Goal: Task Accomplishment & Management: Manage account settings

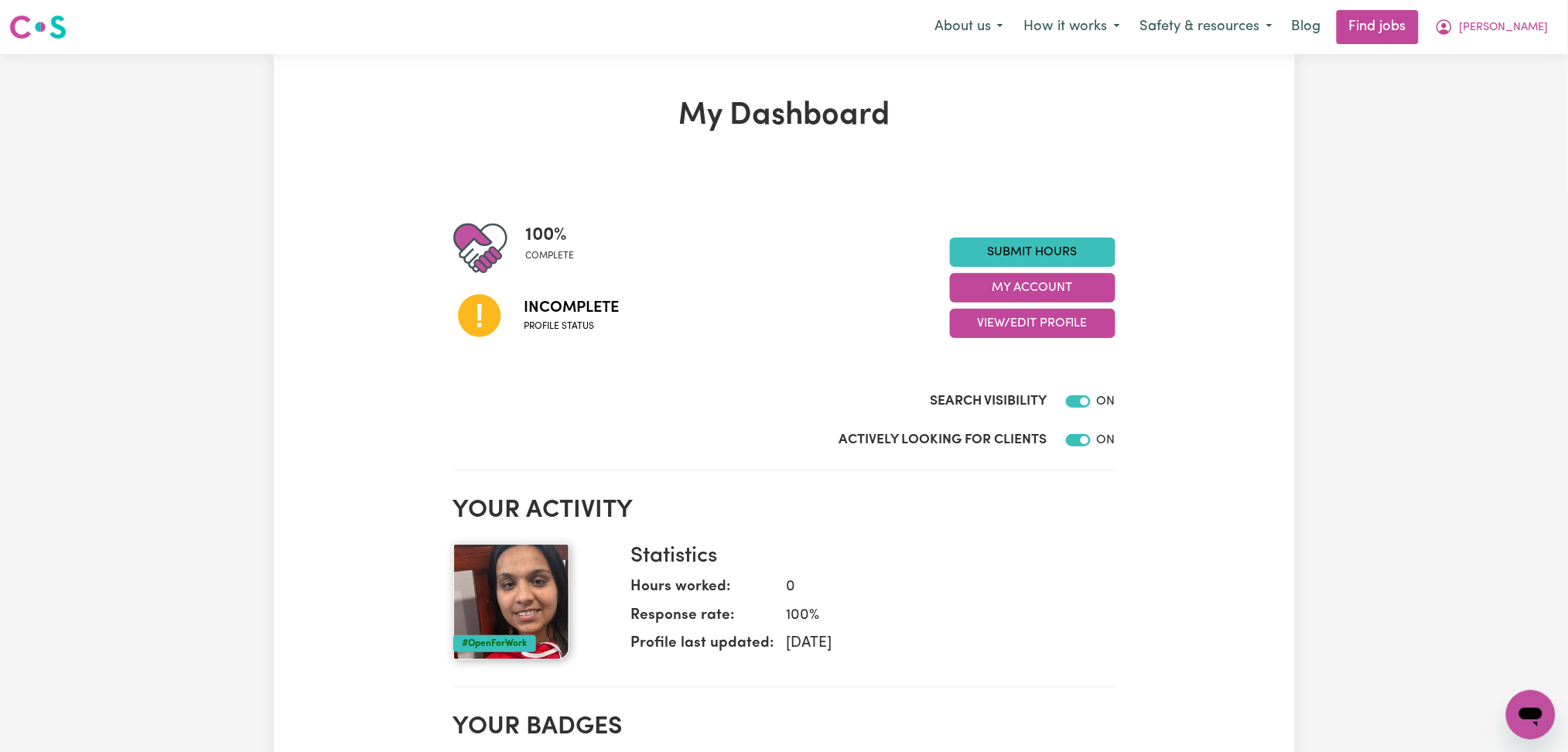
scroll to position [103, 0]
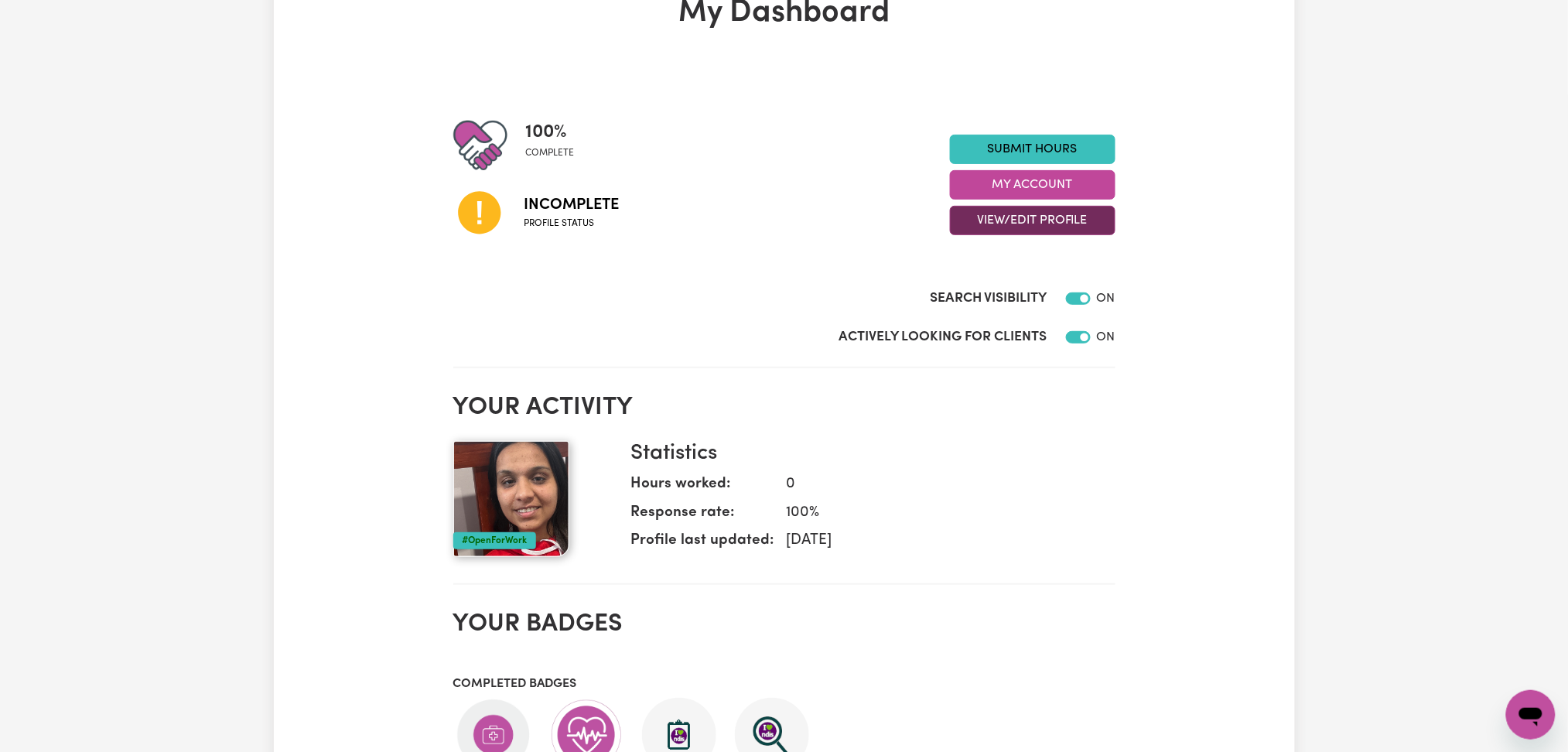
click at [1000, 230] on button "View/Edit Profile" at bounding box center [1032, 221] width 165 height 29
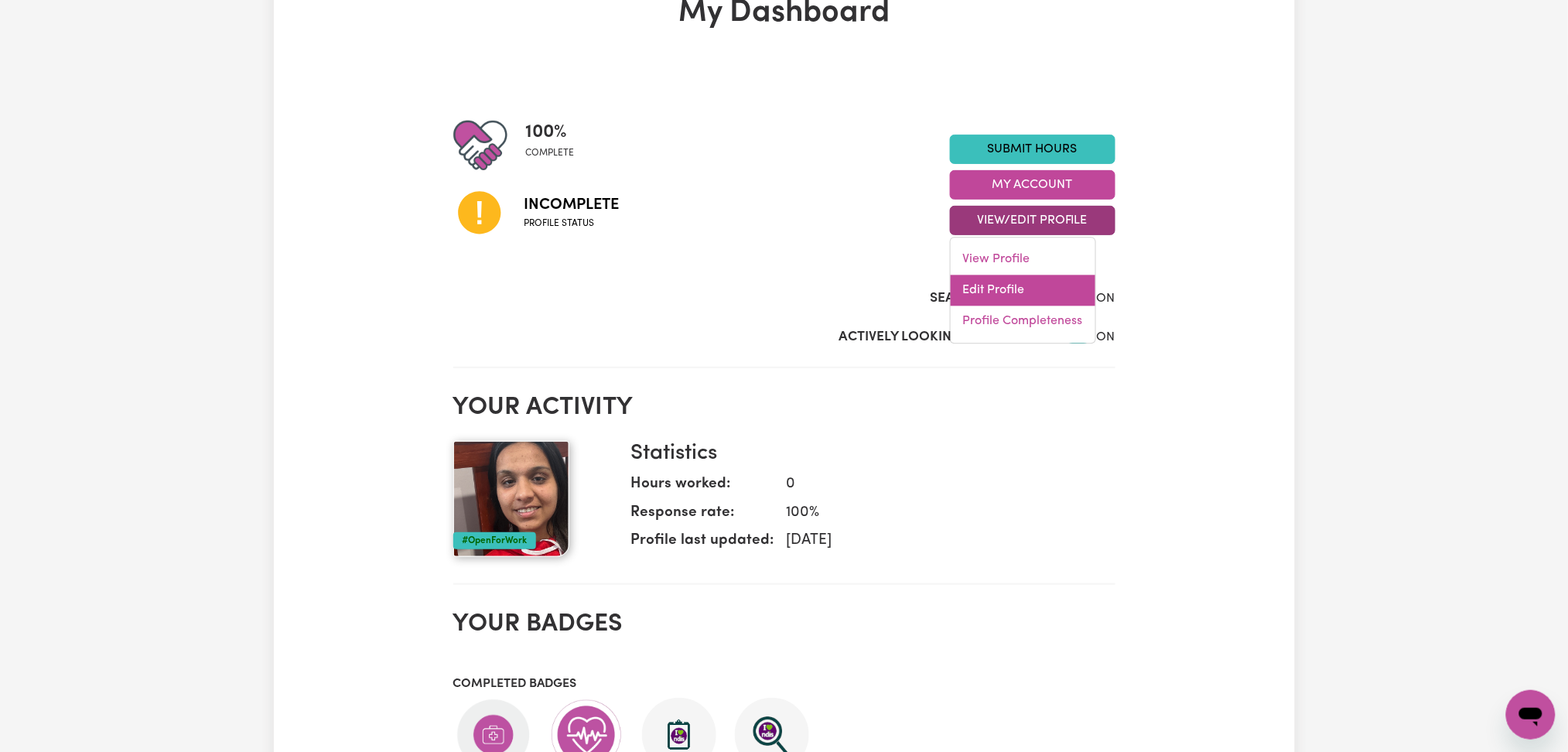
click at [1004, 283] on link "Edit Profile" at bounding box center [1023, 291] width 145 height 31
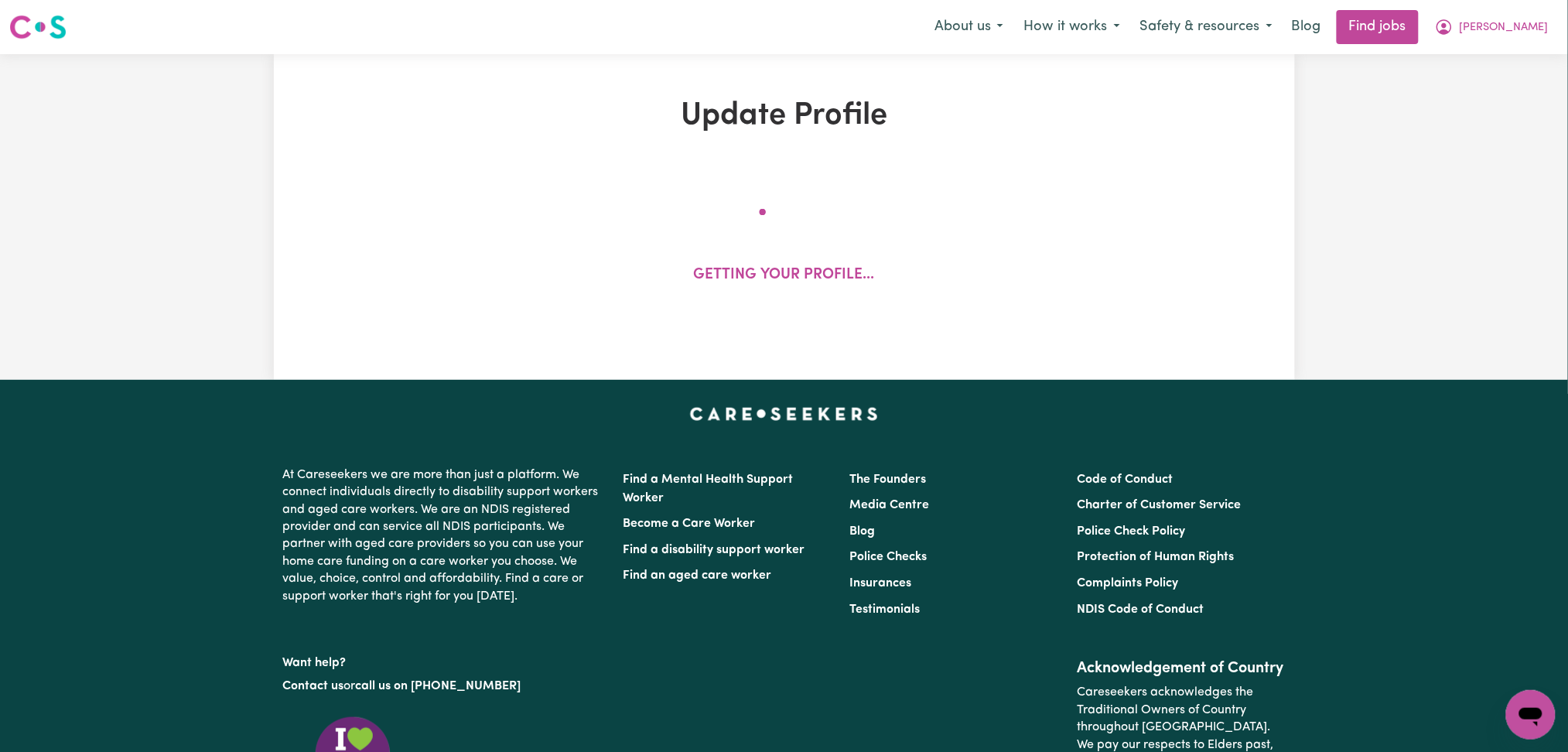
select select "[DEMOGRAPHIC_DATA]"
select select "Australian PR"
select select "Studying a healthcare related degree or qualification"
select select "40"
select select "50"
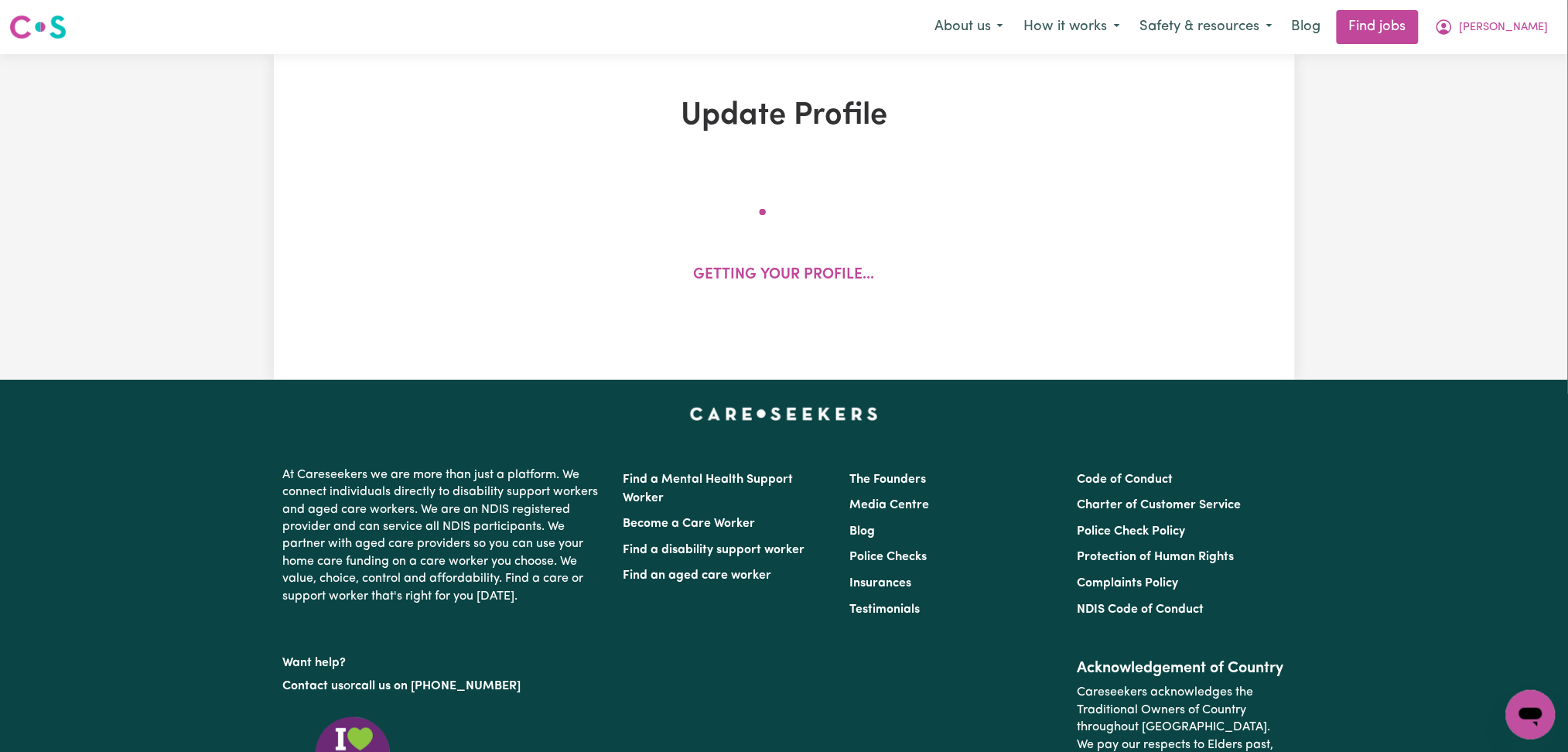
select select "60"
select select "75"
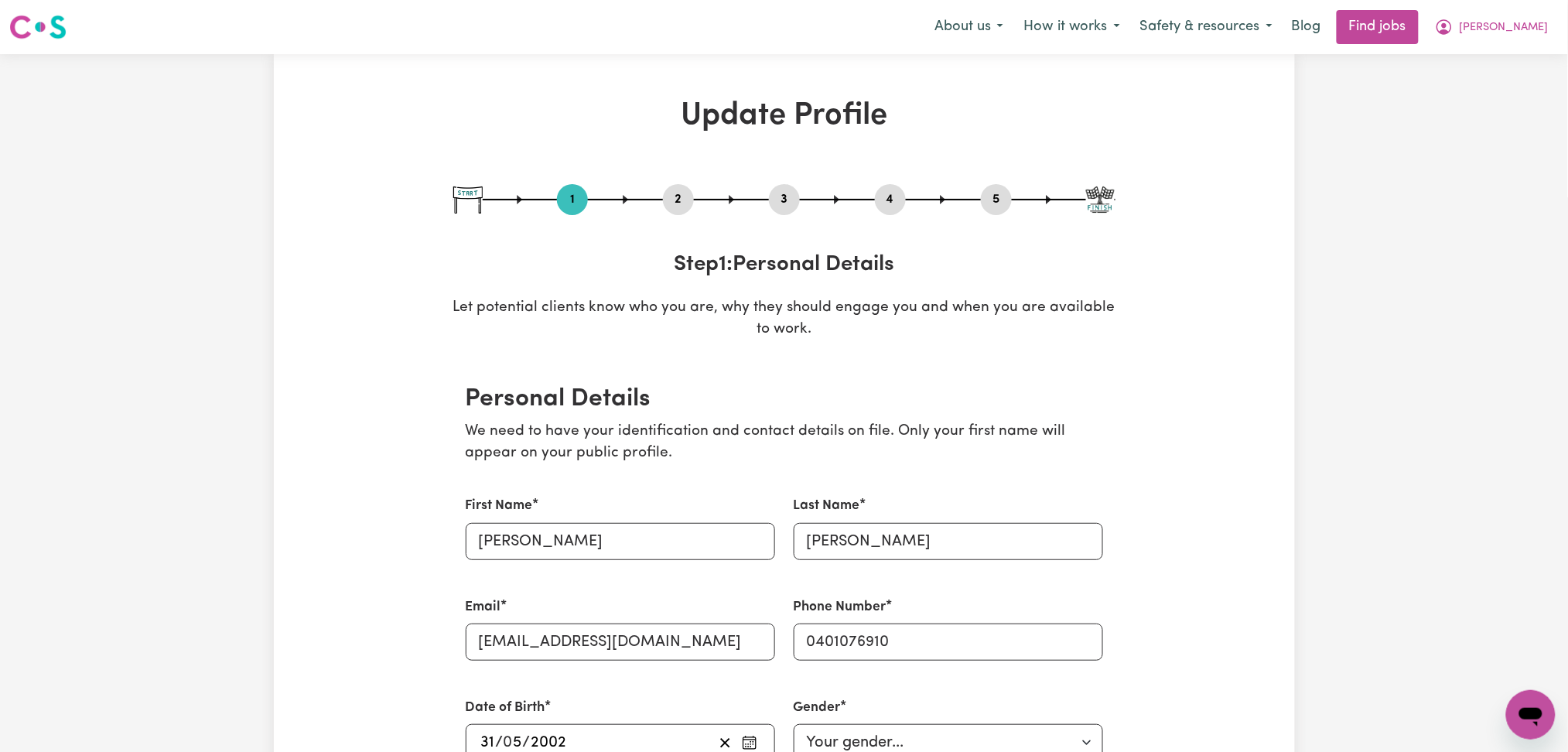
click at [673, 201] on button "2" at bounding box center [678, 199] width 31 height 20
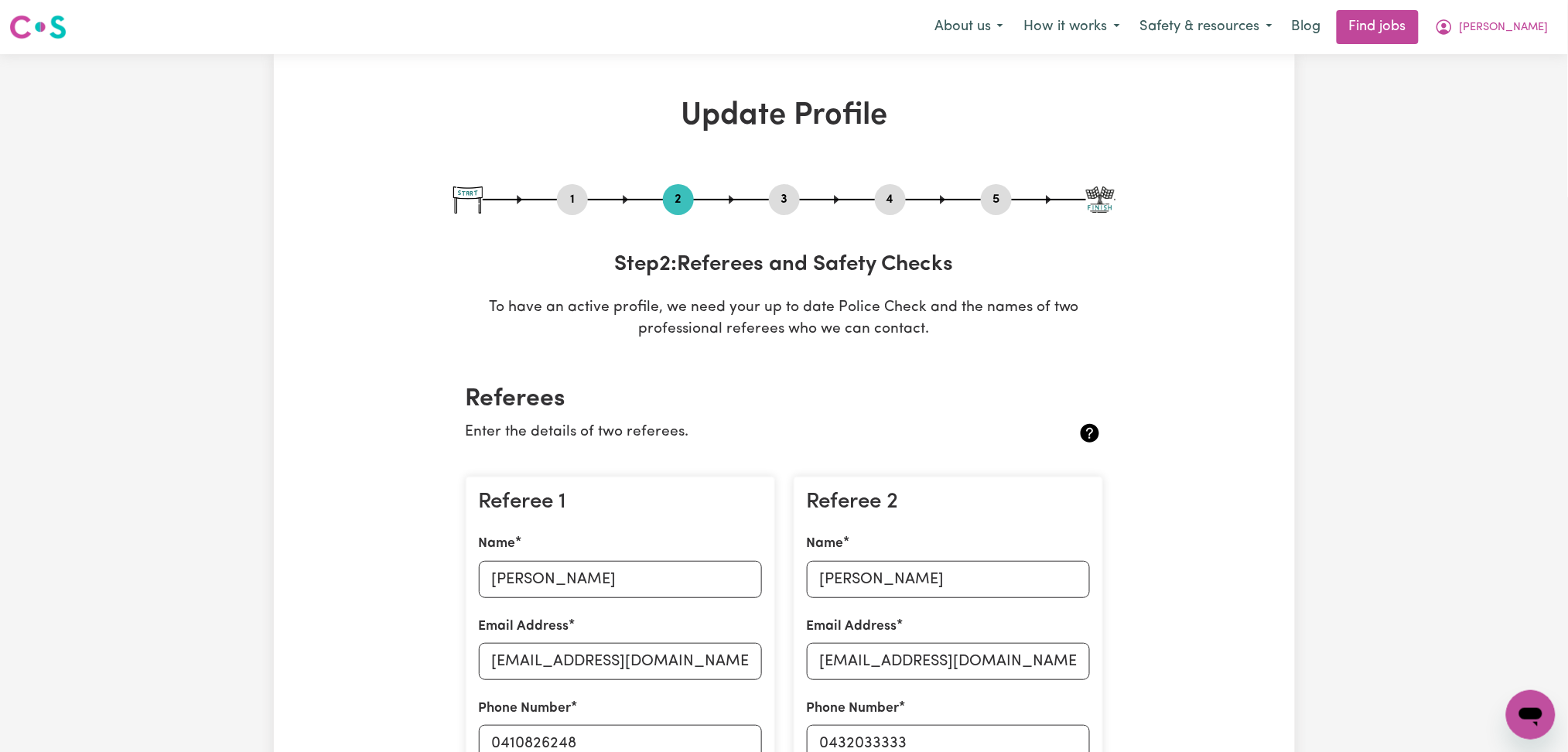
scroll to position [103, 0]
